Goal: Task Accomplishment & Management: Complete application form

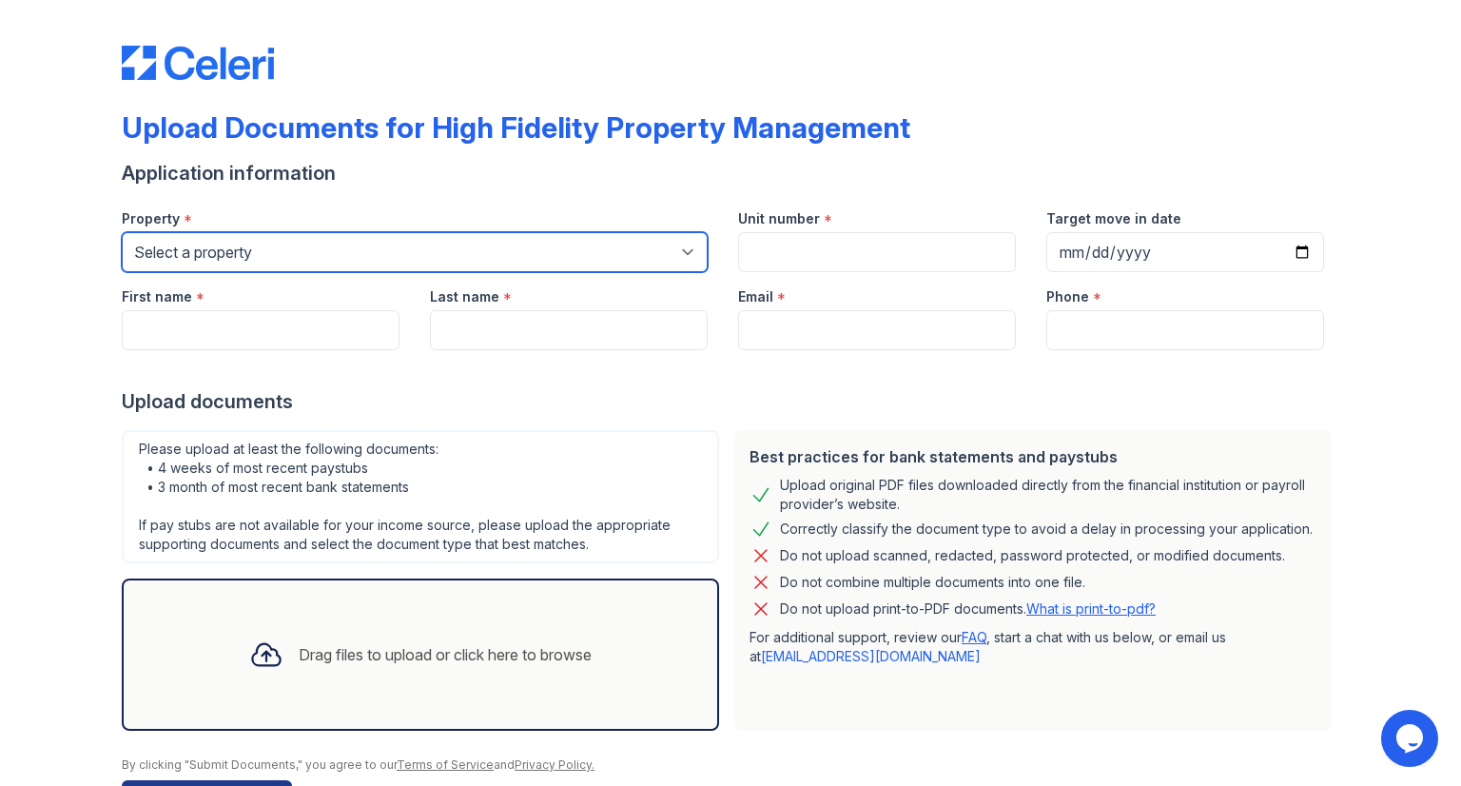
drag, startPoint x: 220, startPoint y: 252, endPoint x: 221, endPoint y: 267, distance: 15.2
click at [220, 252] on select "Select a property [STREET_ADDRESS][GEOGRAPHIC_DATA][US_STATE][STREET_ADDRESS] […" at bounding box center [415, 252] width 586 height 40
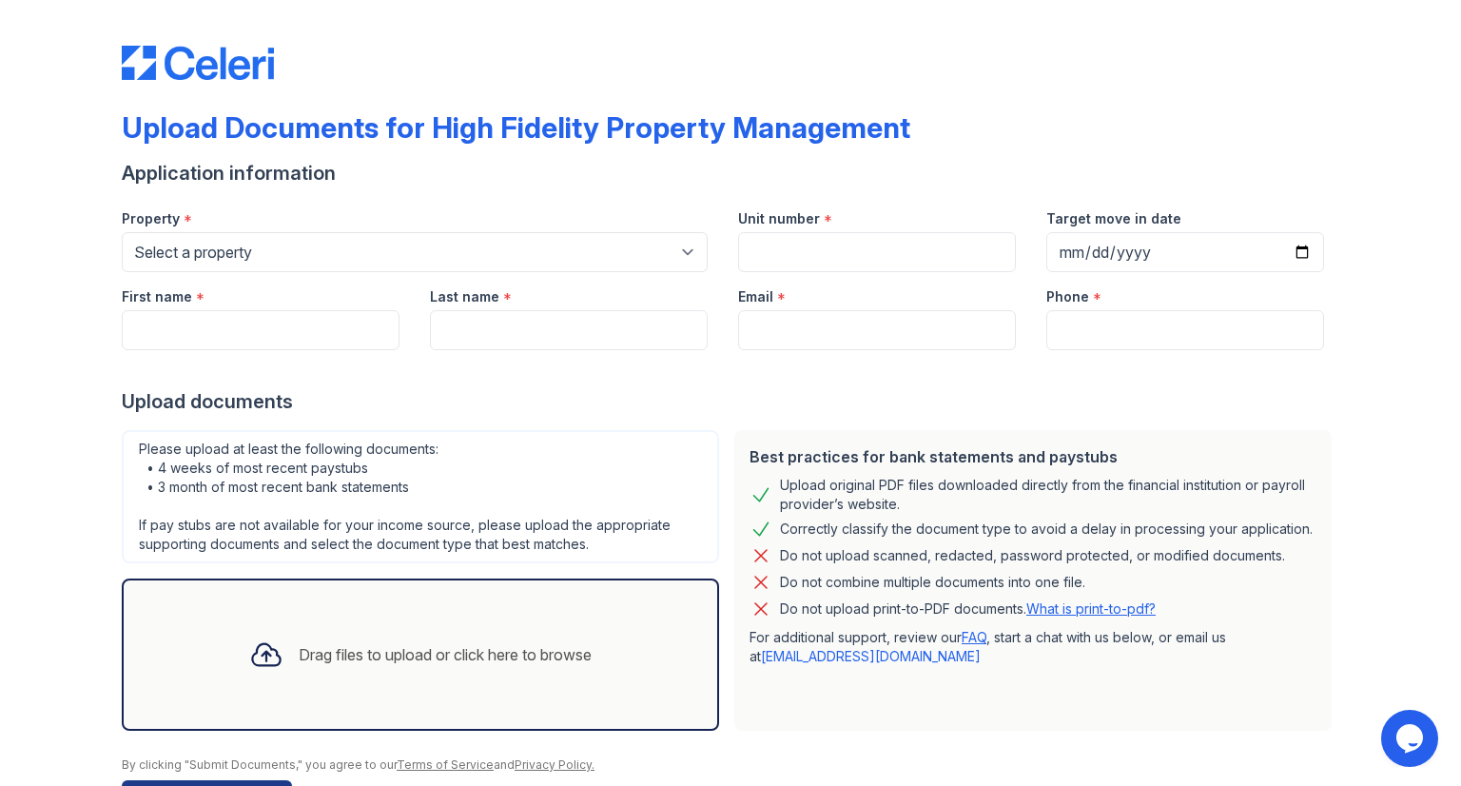
click at [292, 225] on div "Property *" at bounding box center [415, 213] width 586 height 38
click at [270, 279] on div "First name *" at bounding box center [261, 291] width 278 height 38
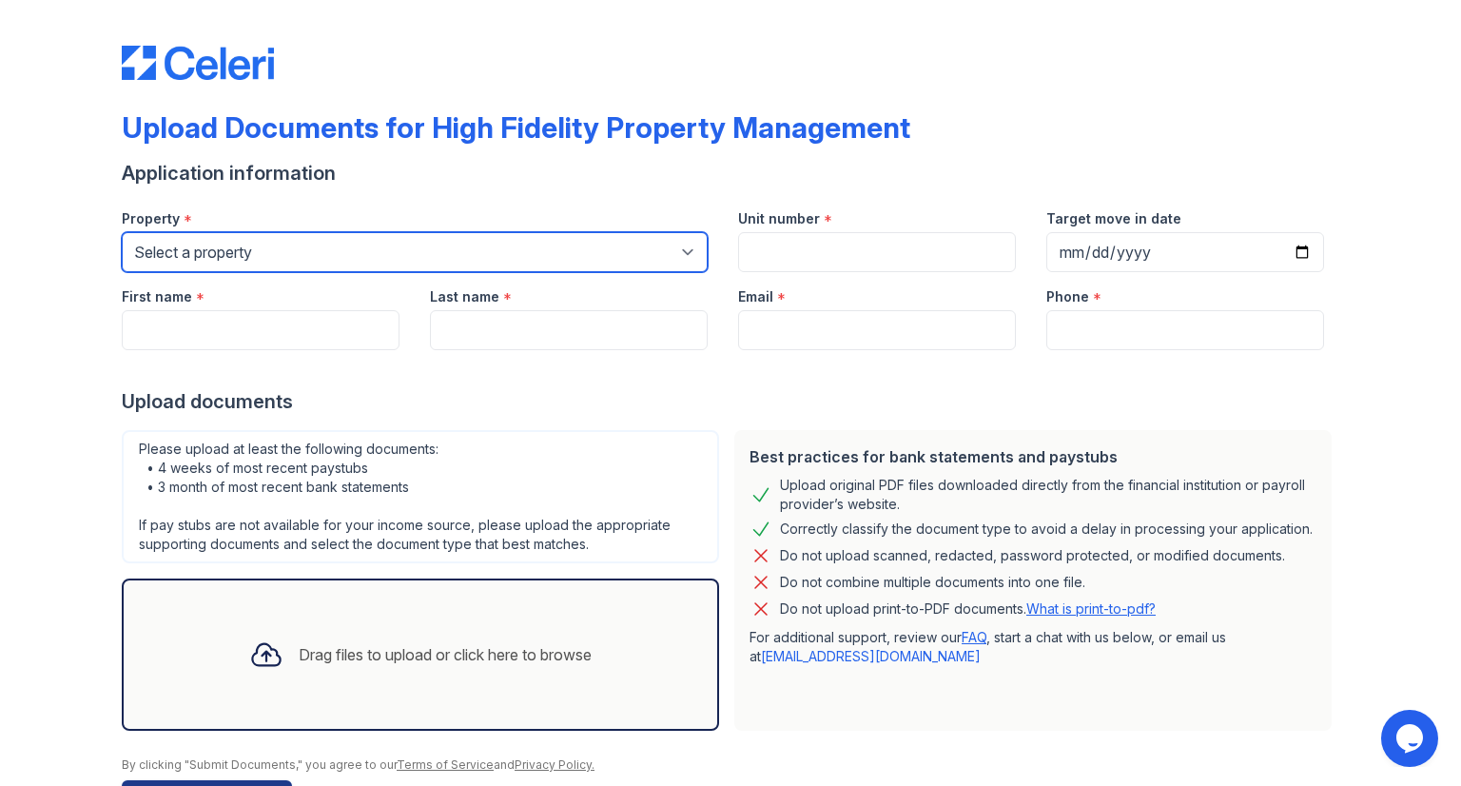
click at [231, 250] on select "Select a property [STREET_ADDRESS][GEOGRAPHIC_DATA][US_STATE][STREET_ADDRESS] […" at bounding box center [415, 252] width 586 height 40
select select "486"
click at [122, 232] on select "Select a property [STREET_ADDRESS][GEOGRAPHIC_DATA][US_STATE][STREET_ADDRESS] […" at bounding box center [415, 252] width 586 height 40
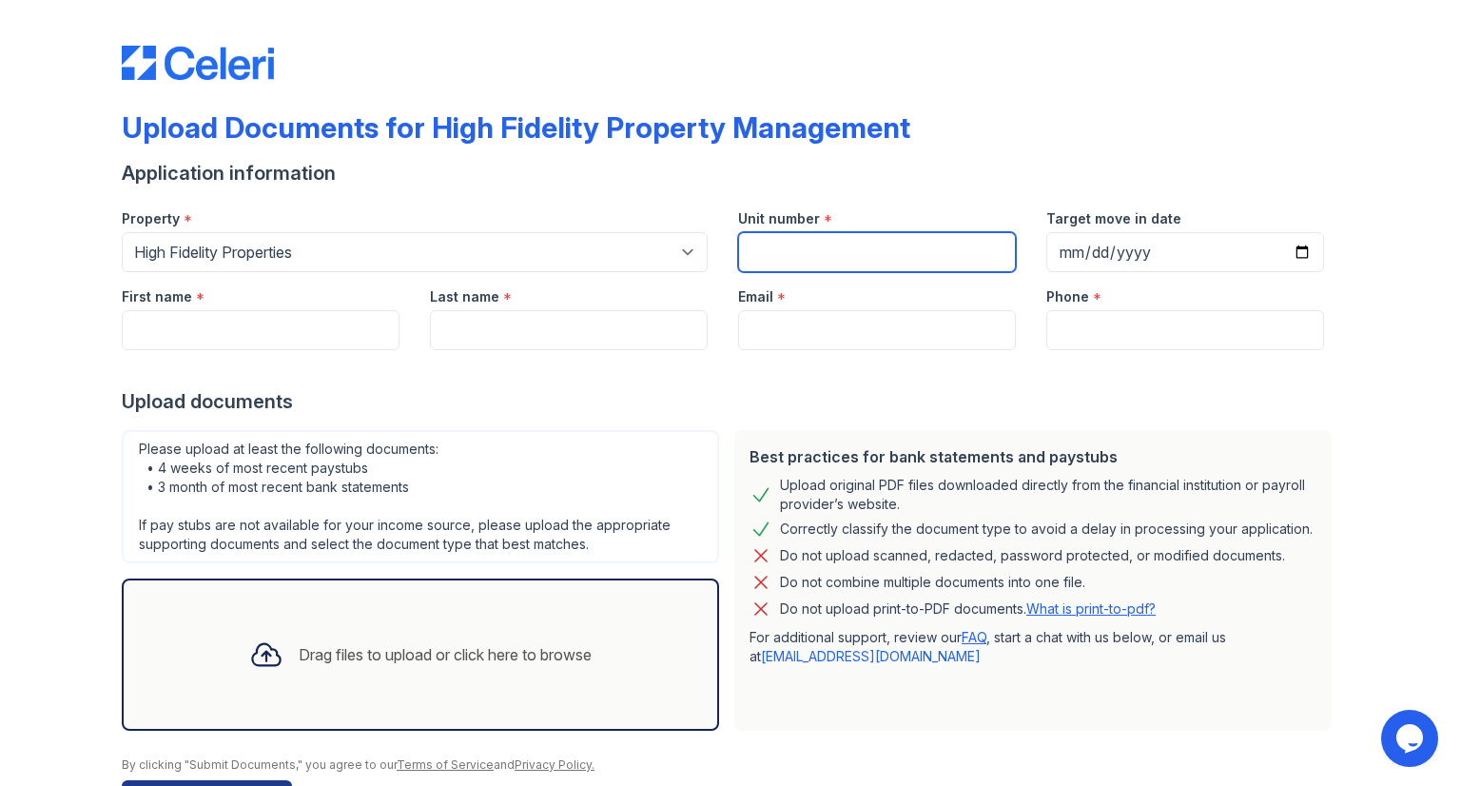
click at [818, 244] on input "Unit number" at bounding box center [877, 252] width 278 height 40
type input "1655 N Damen #2"
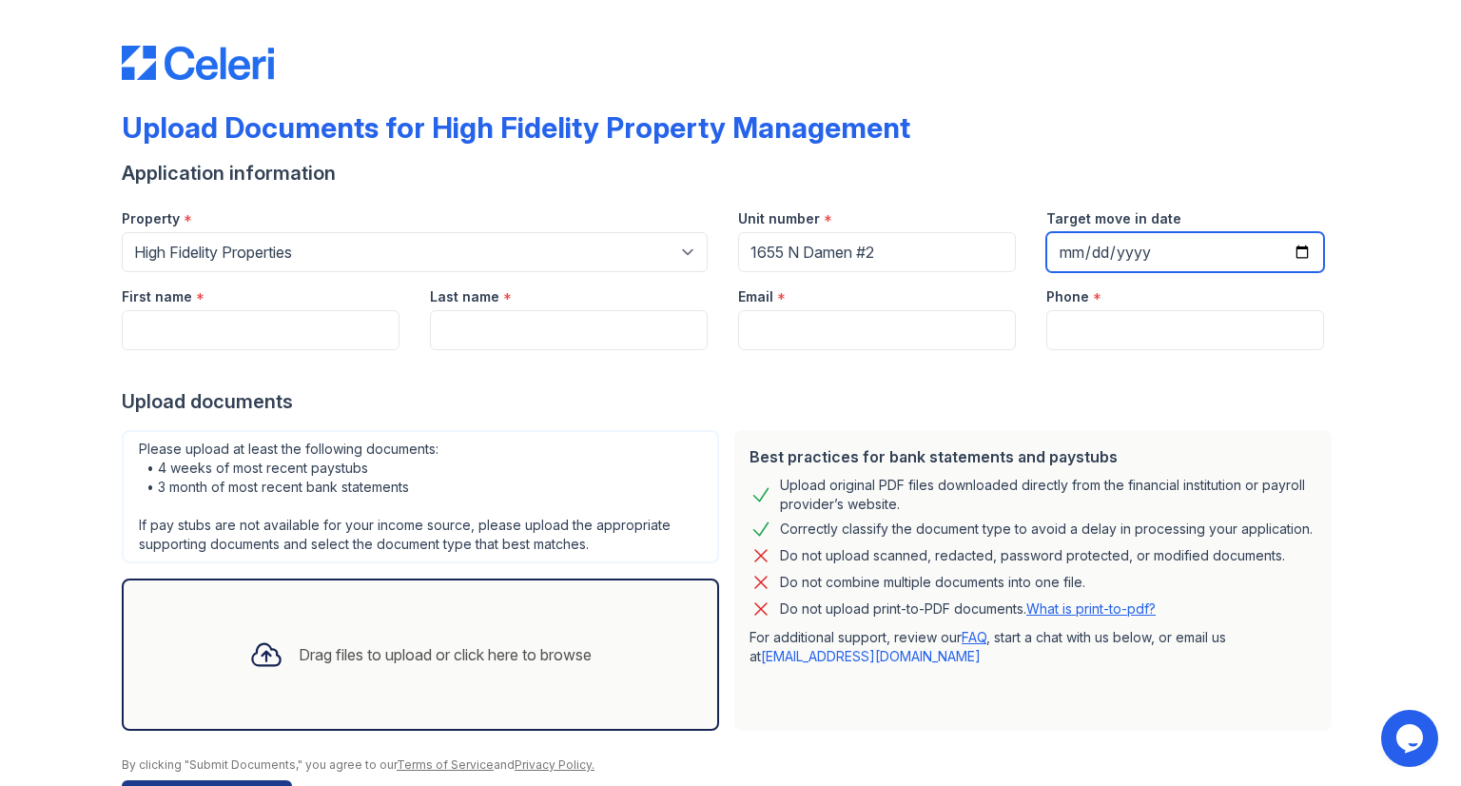
click at [1293, 250] on input "Target move in date" at bounding box center [1185, 252] width 278 height 40
type input "[DATE]"
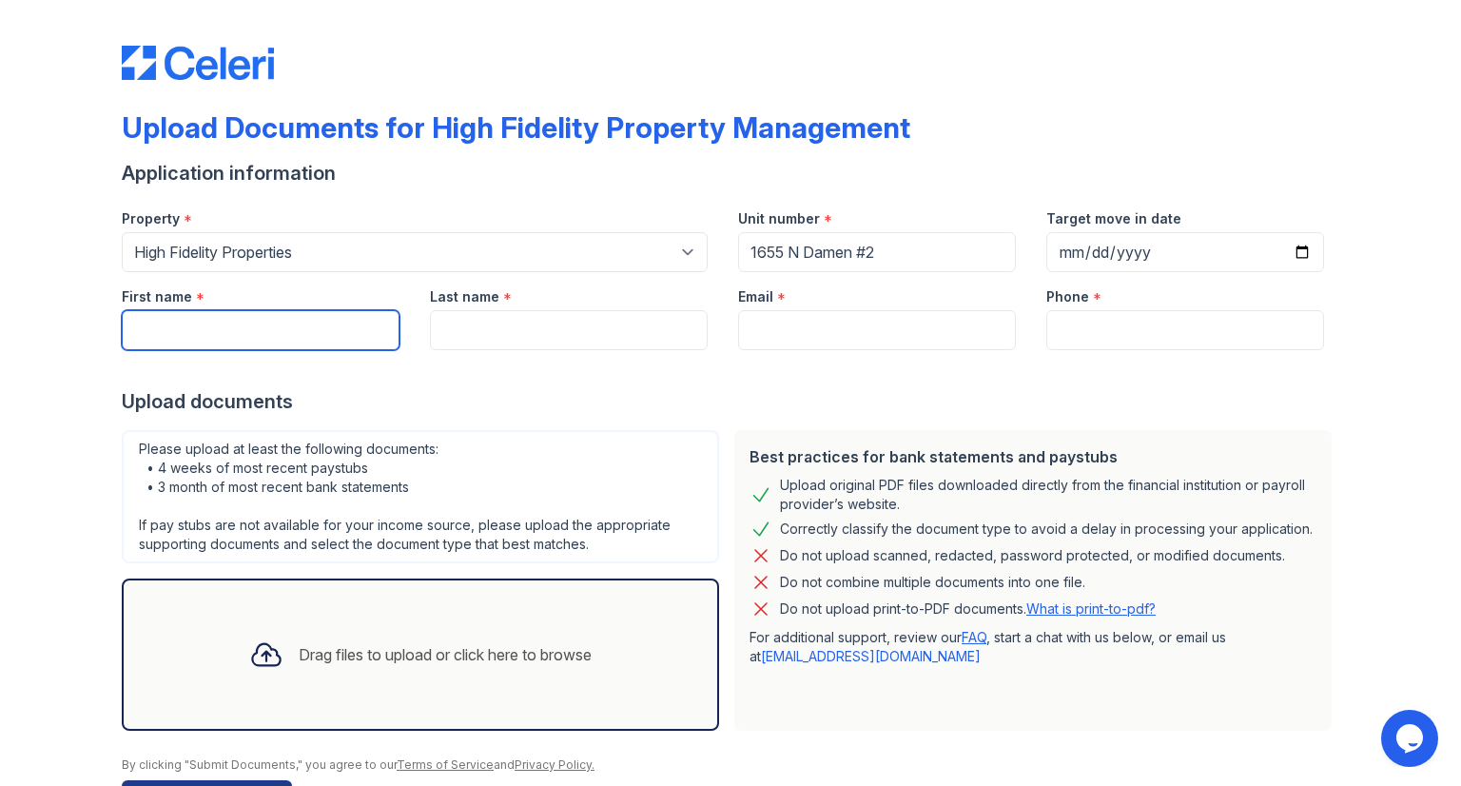
click at [348, 336] on input "First name" at bounding box center [261, 330] width 278 height 40
type input "[PERSON_NAME]"
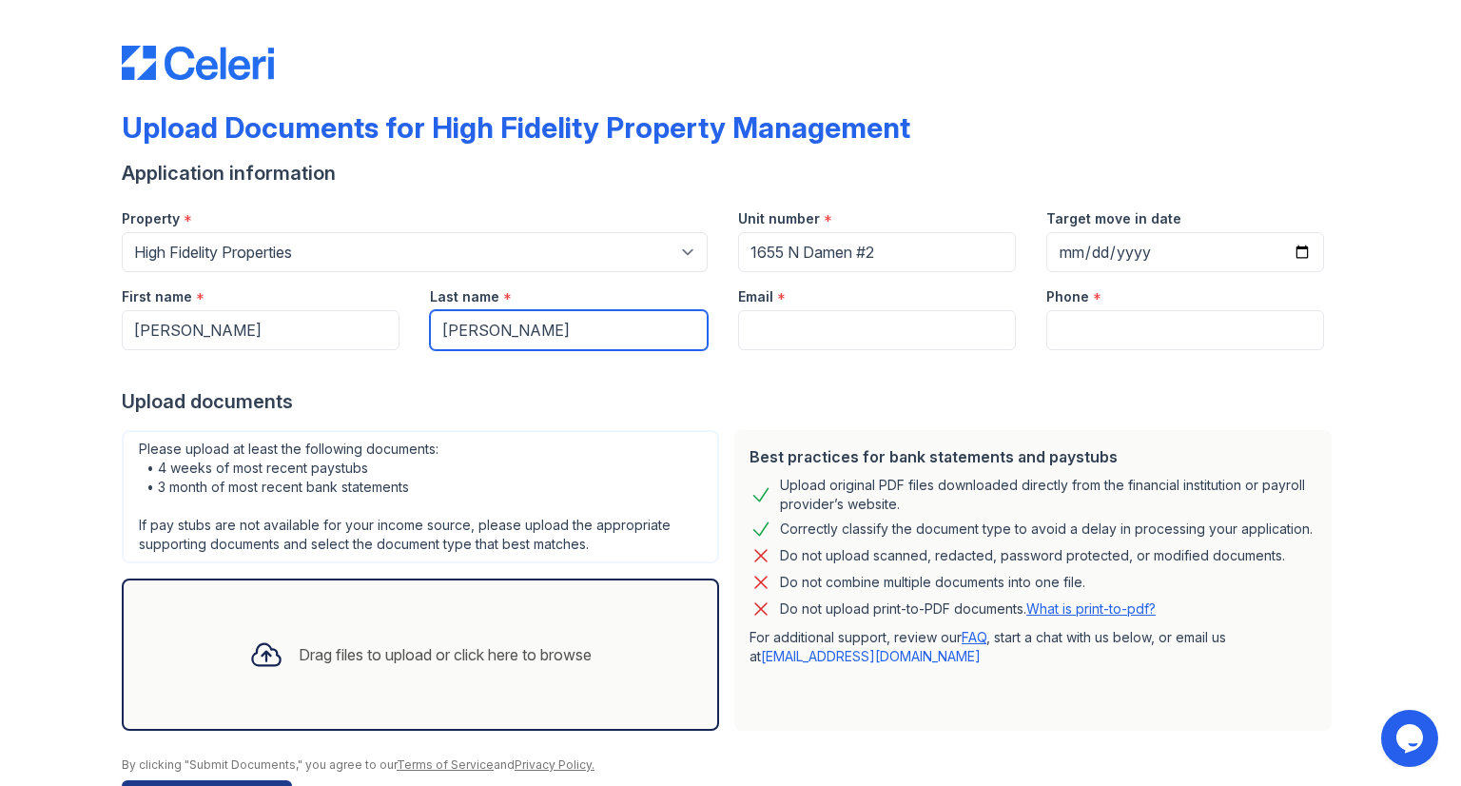
type input "[PERSON_NAME]"
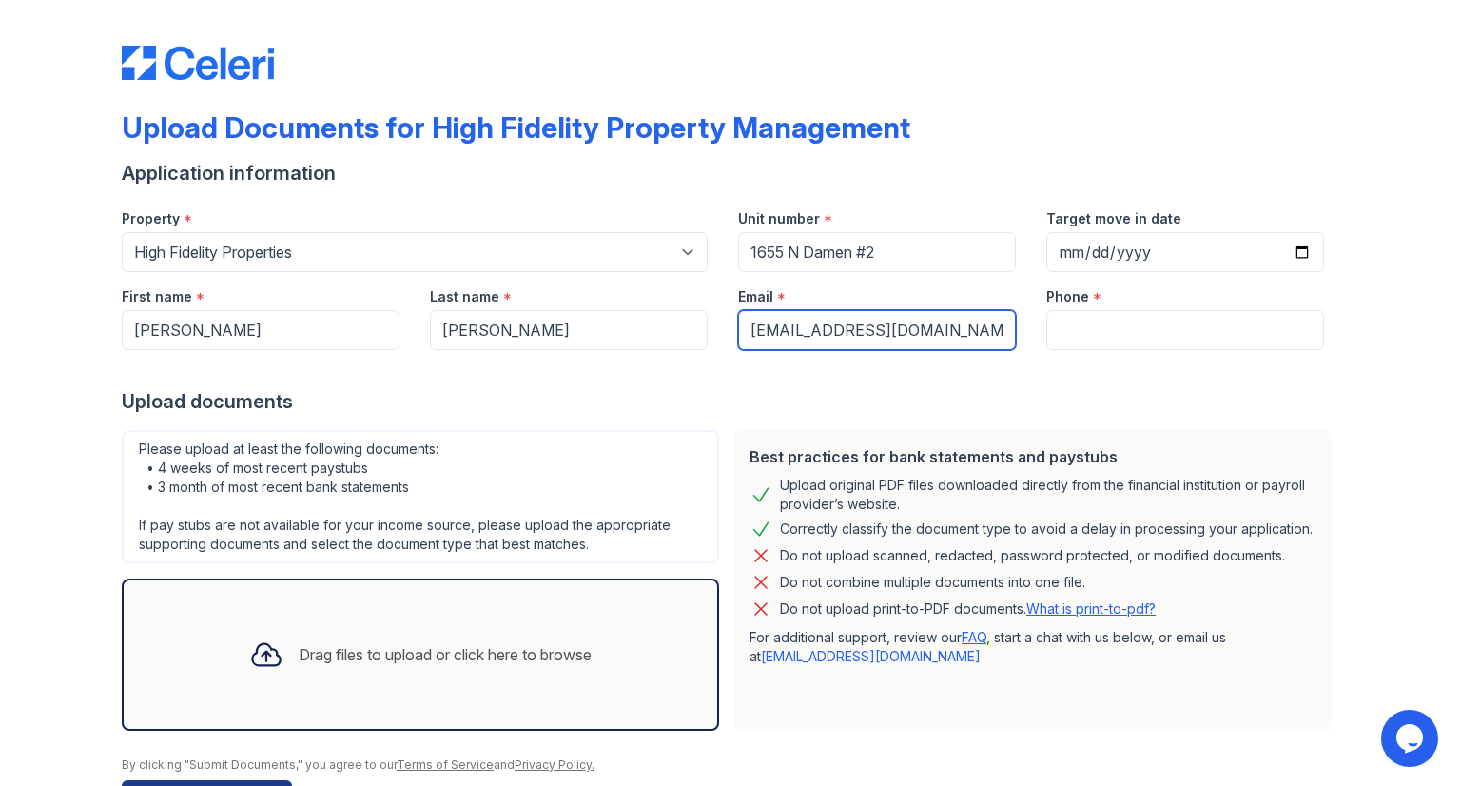
type input "[EMAIL_ADDRESS][DOMAIN_NAME]"
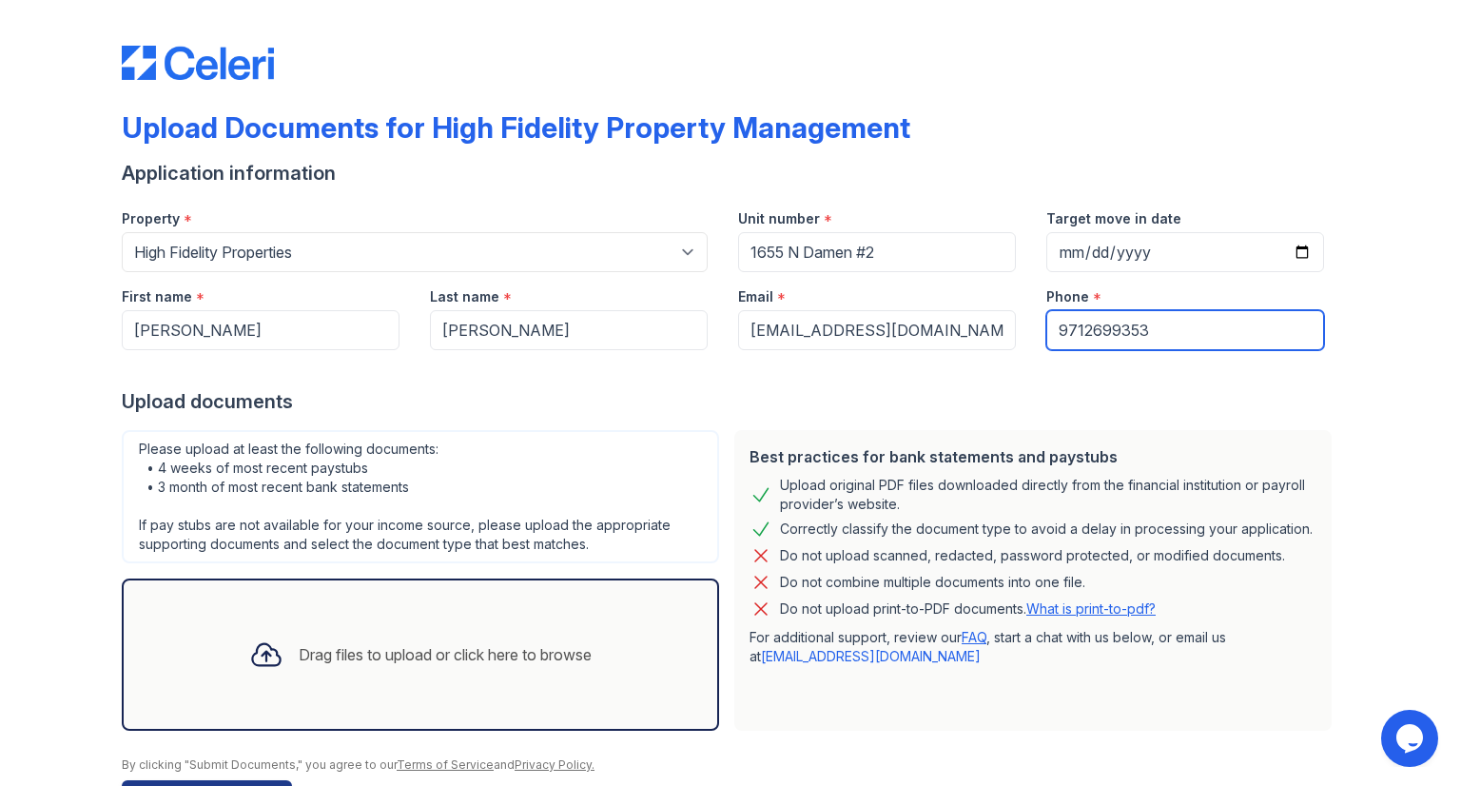
type input "9712699353"
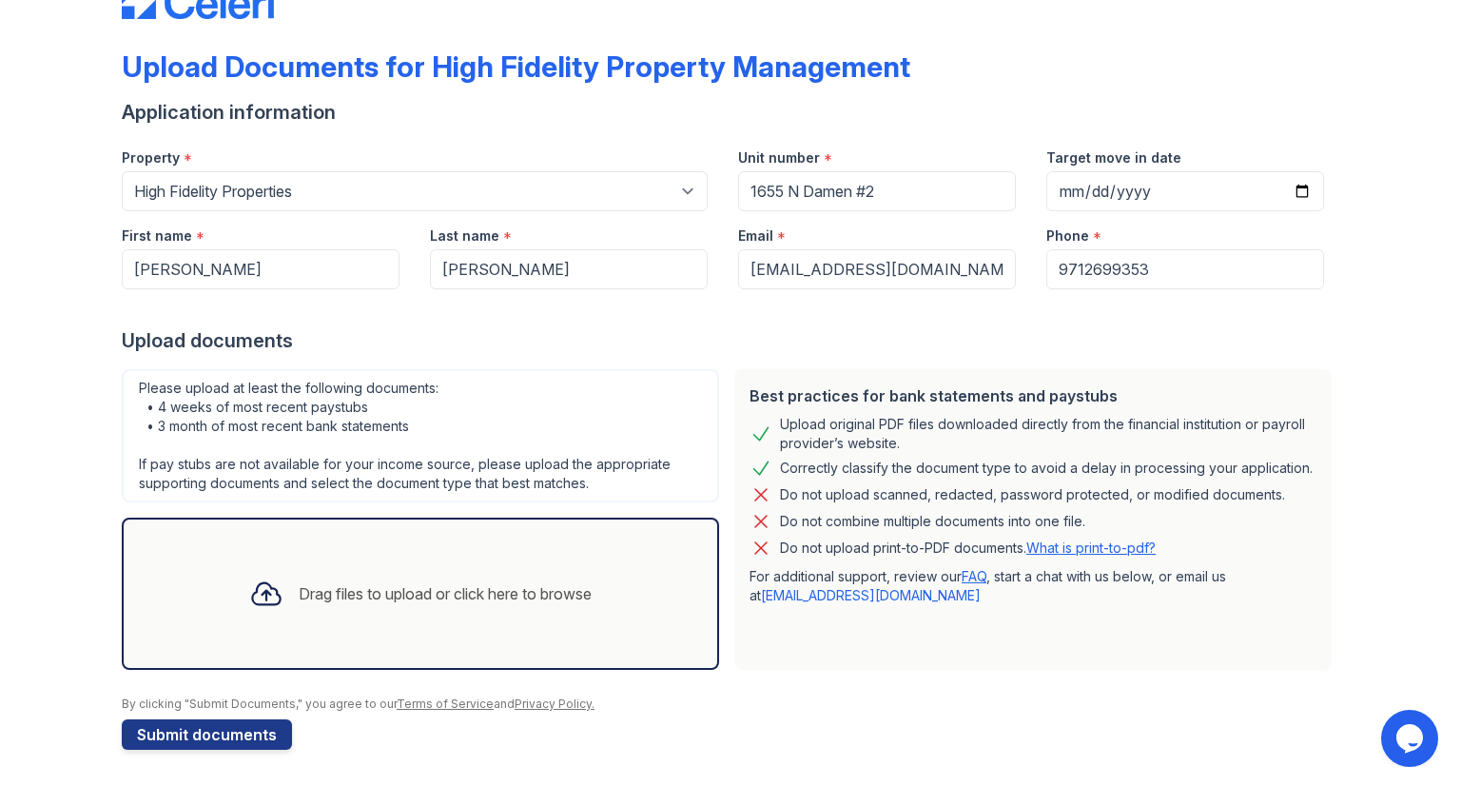
click at [309, 556] on div "Drag files to upload or click here to browse" at bounding box center [420, 593] width 597 height 152
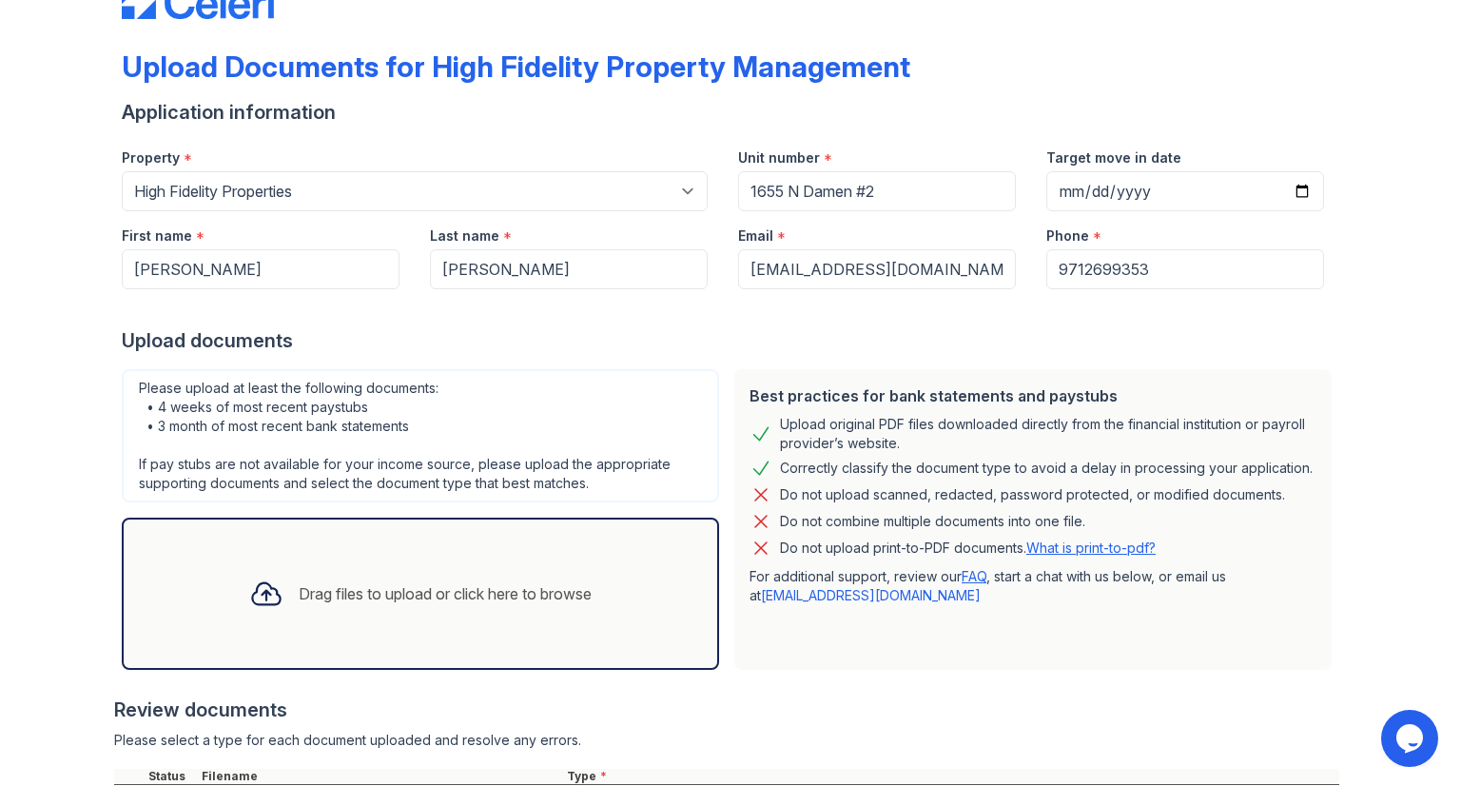
scroll to position [327, 0]
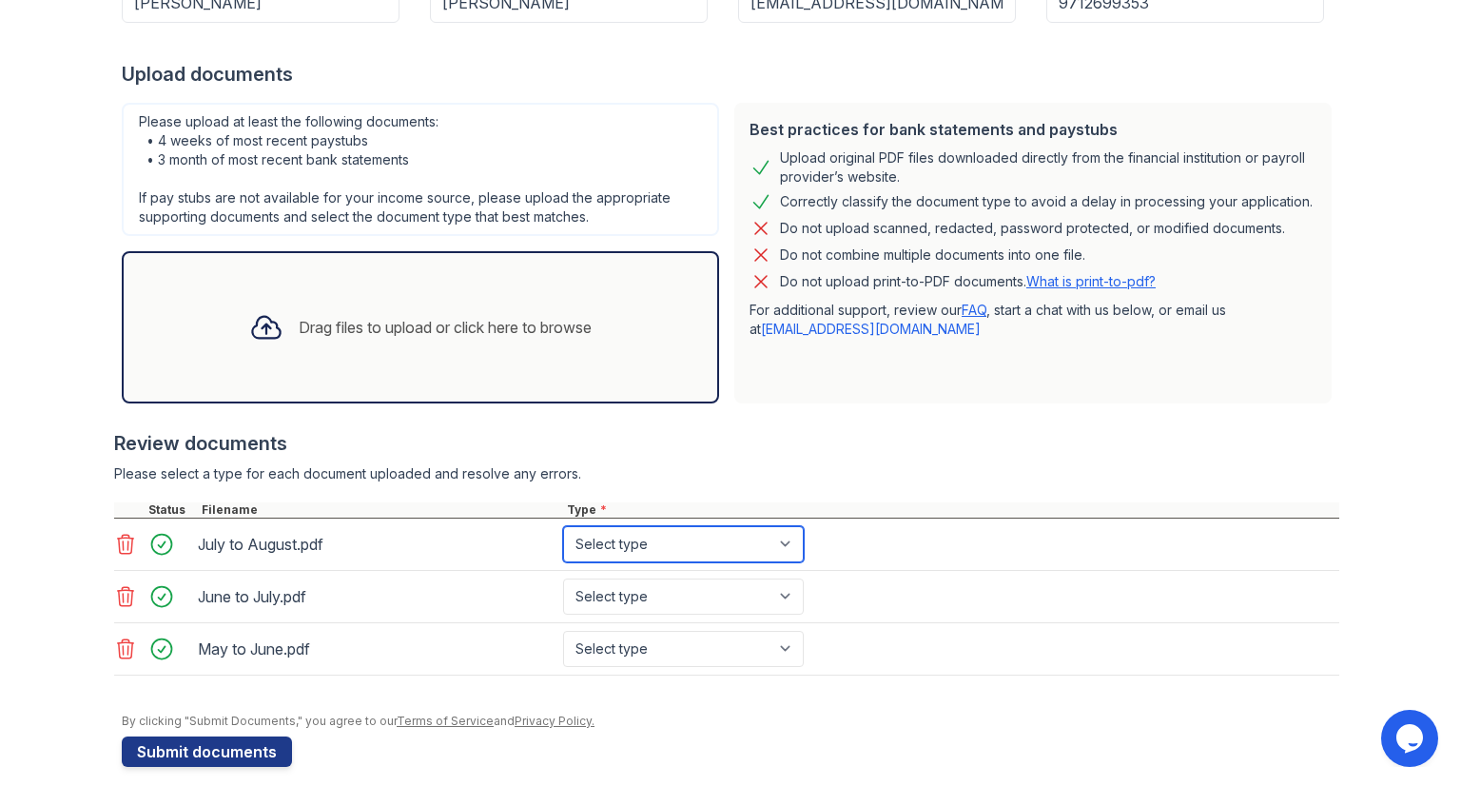
click at [619, 551] on select "Select type Paystub Bank Statement Offer Letter Tax Documents Benefit Award Let…" at bounding box center [683, 544] width 241 height 36
select select "bank_statement"
click at [563, 526] on select "Select type Paystub Bank Statement Offer Letter Tax Documents Benefit Award Let…" at bounding box center [683, 544] width 241 height 36
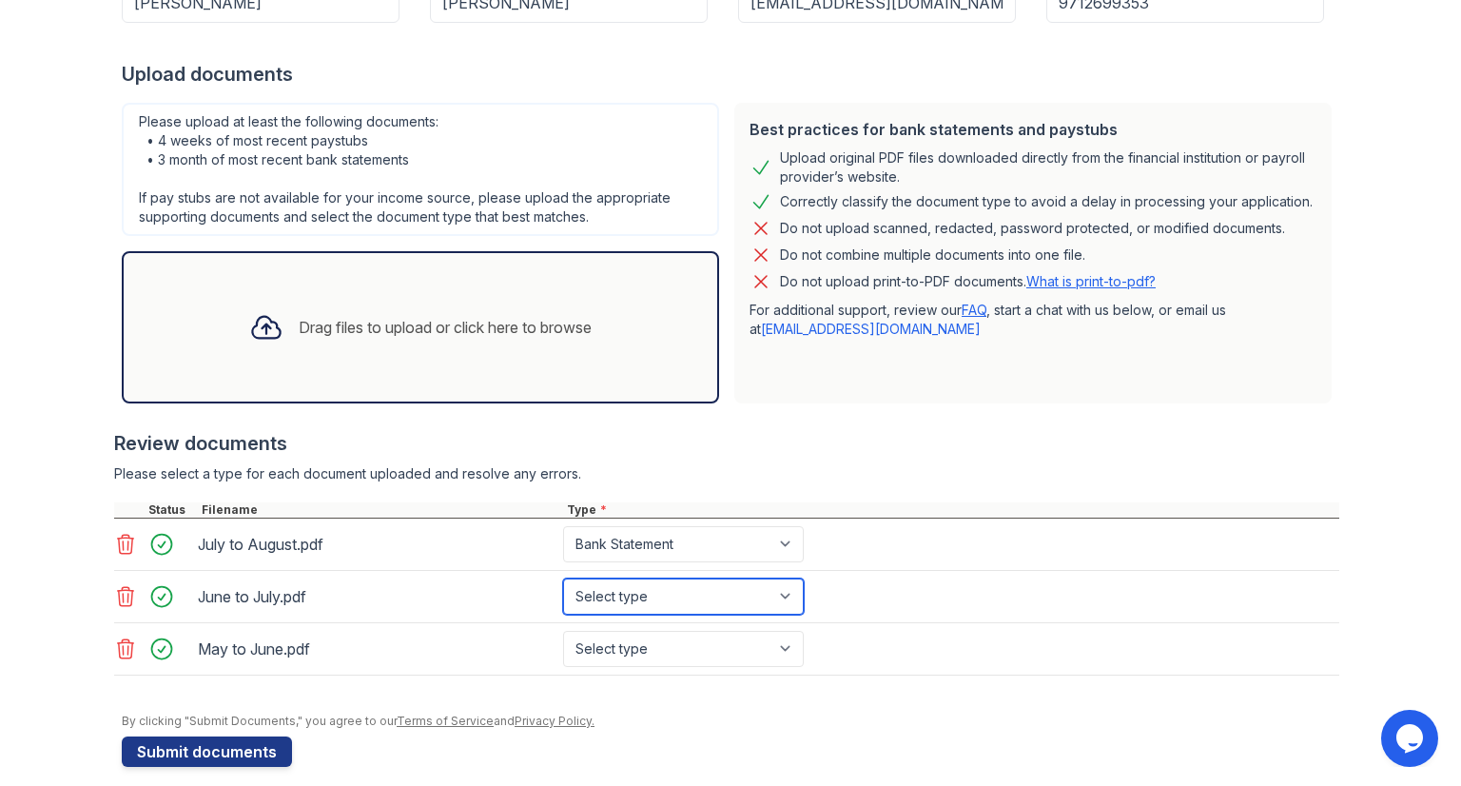
click at [606, 587] on select "Select type Paystub Bank Statement Offer Letter Tax Documents Benefit Award Let…" at bounding box center [683, 596] width 241 height 36
select select "bank_statement"
click at [563, 578] on select "Select type Paystub Bank Statement Offer Letter Tax Documents Benefit Award Let…" at bounding box center [683, 596] width 241 height 36
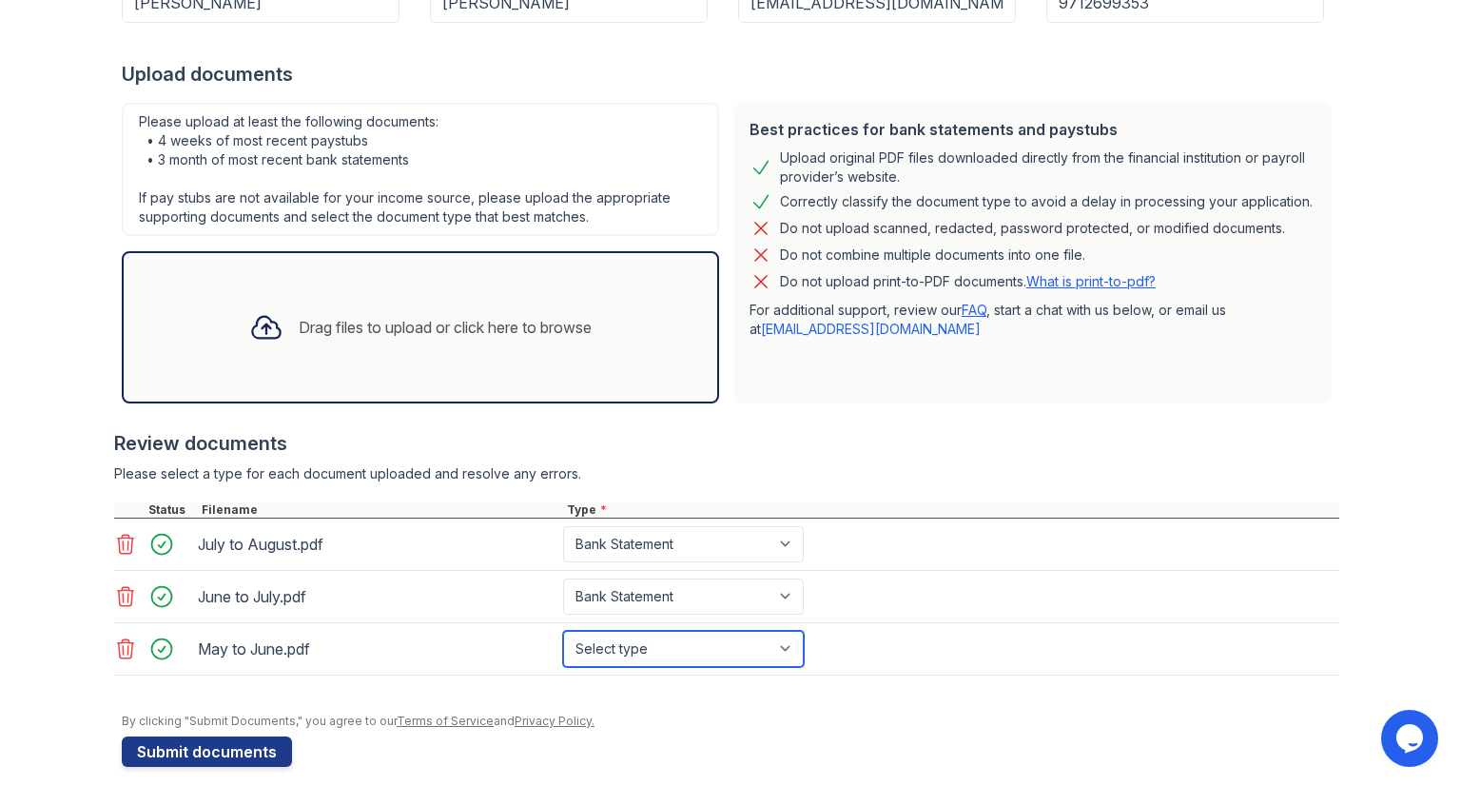
click at [619, 650] on select "Select type Paystub Bank Statement Offer Letter Tax Documents Benefit Award Let…" at bounding box center [683, 649] width 241 height 36
select select "bank_statement"
click at [563, 631] on select "Select type Paystub Bank Statement Offer Letter Tax Documents Benefit Award Let…" at bounding box center [683, 649] width 241 height 36
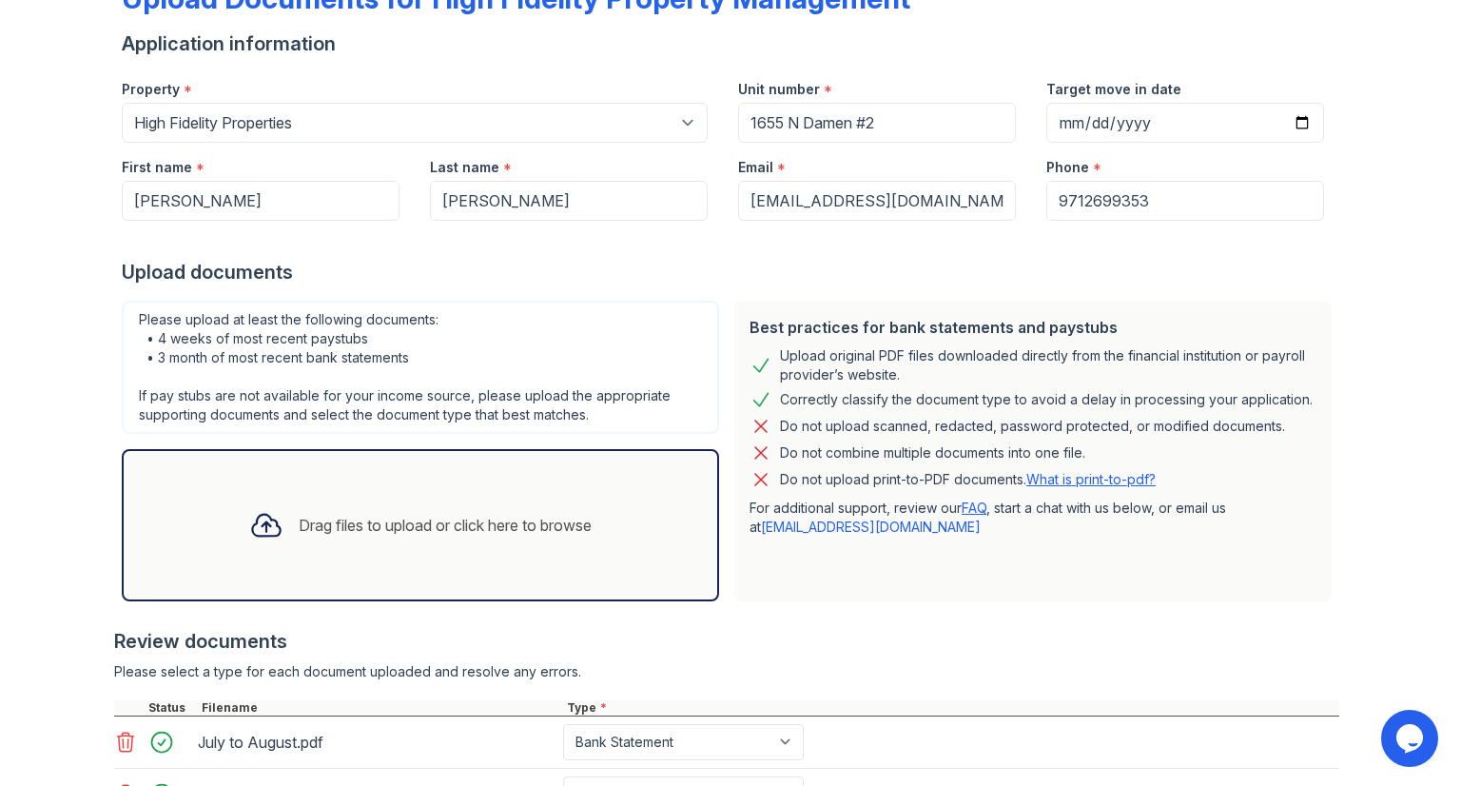
scroll to position [342, 0]
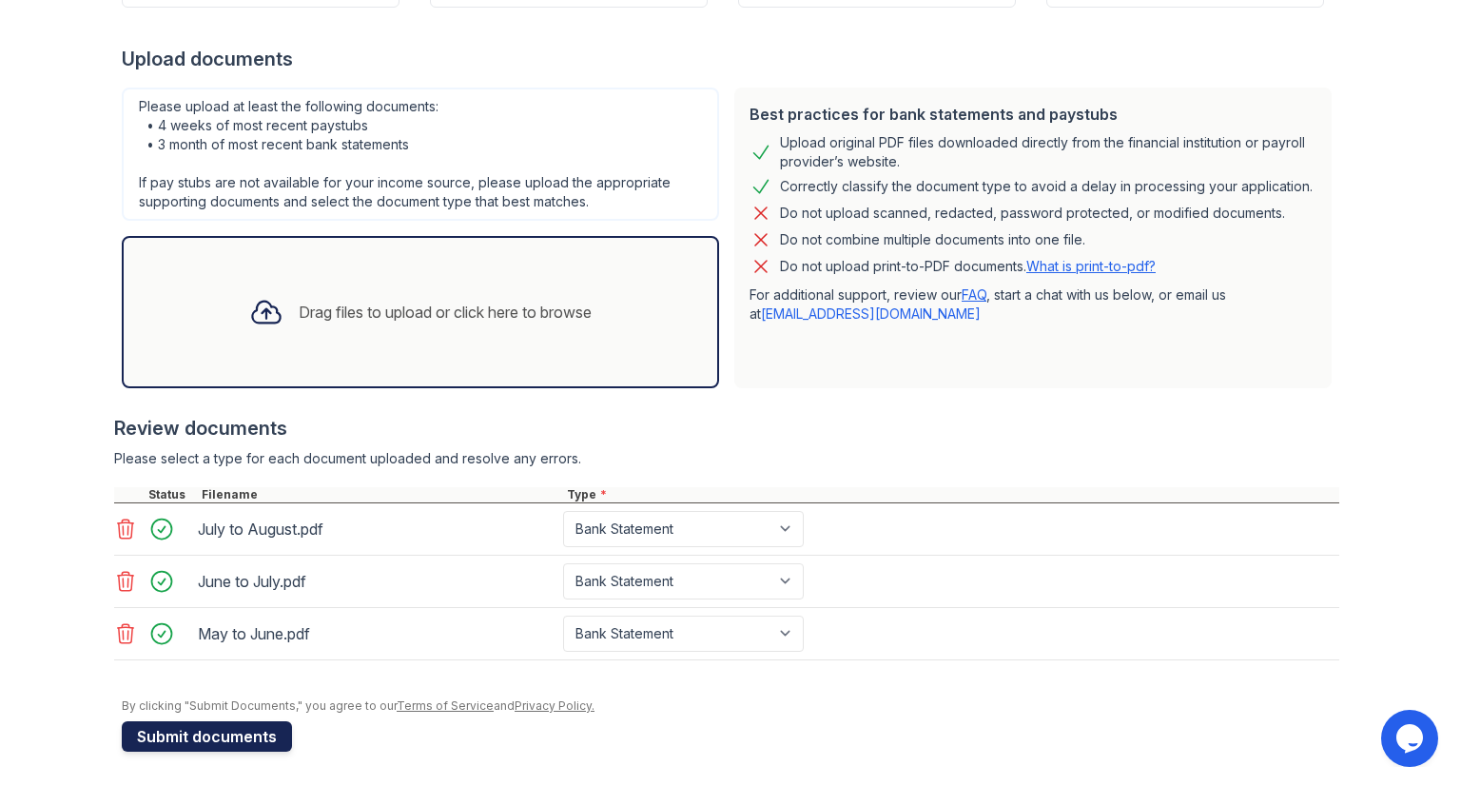
click at [227, 733] on button "Submit documents" at bounding box center [207, 736] width 170 height 30
